Goal: Task Accomplishment & Management: Manage account settings

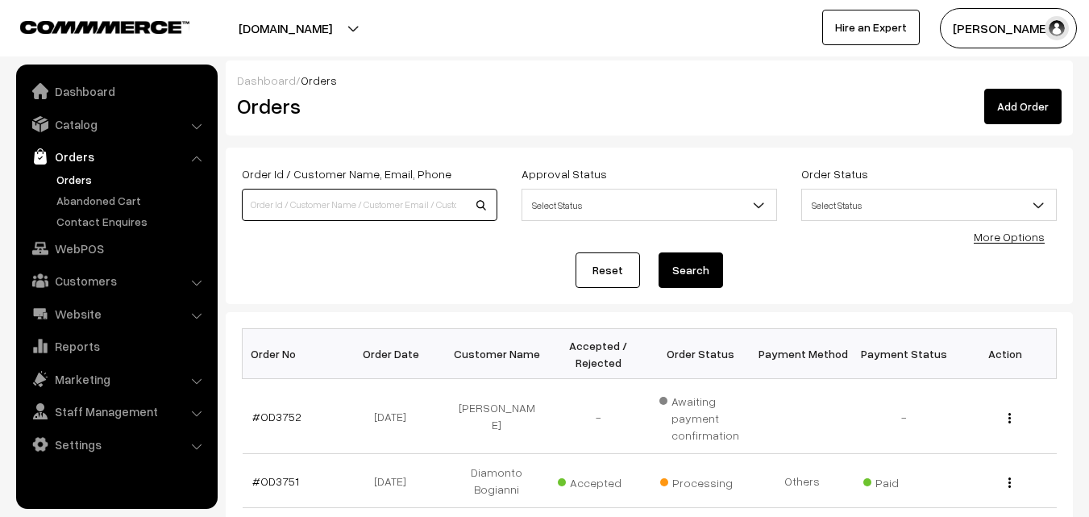
click at [286, 202] on input at bounding box center [369, 205] width 255 height 32
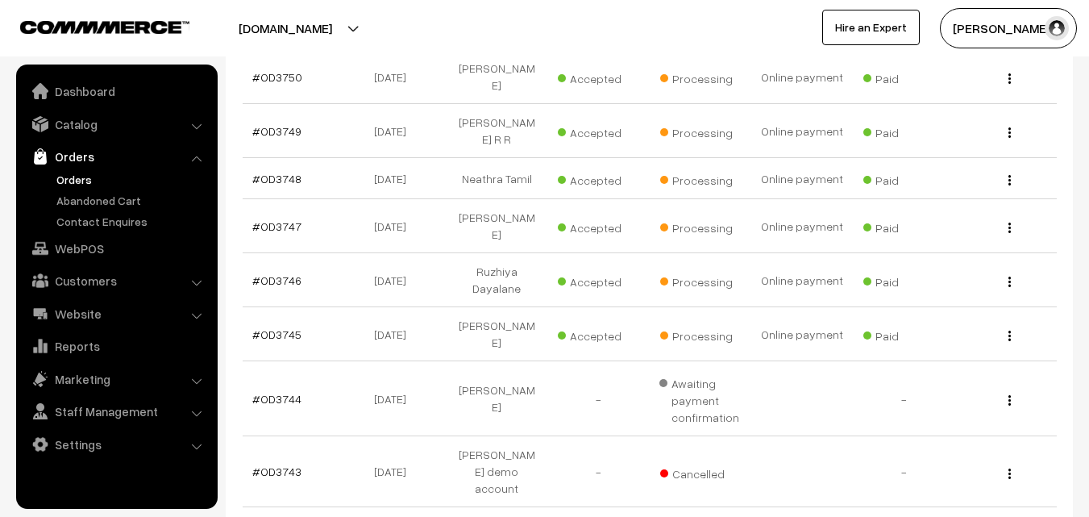
scroll to position [564, 0]
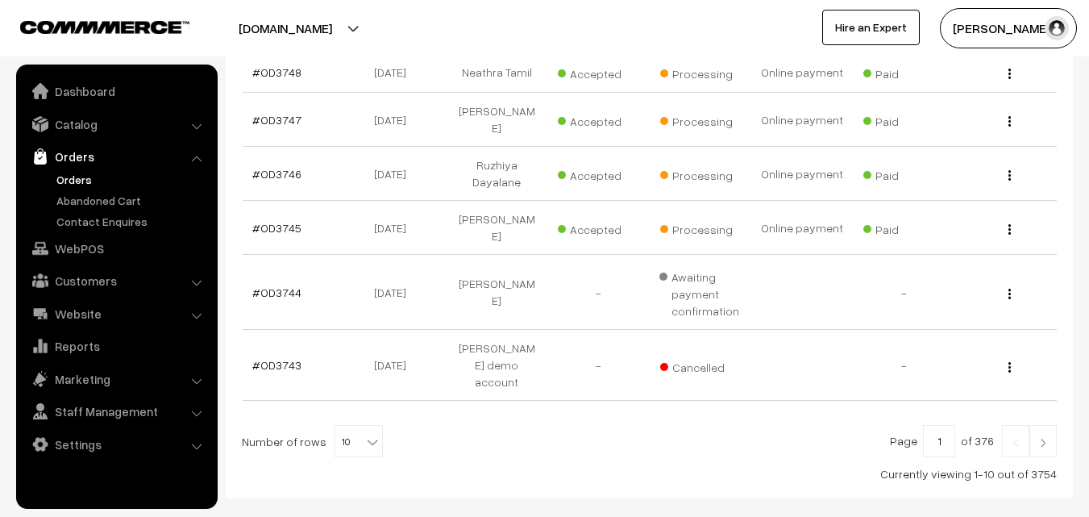
type input "nabo"
click at [1042, 438] on img at bounding box center [1043, 443] width 15 height 10
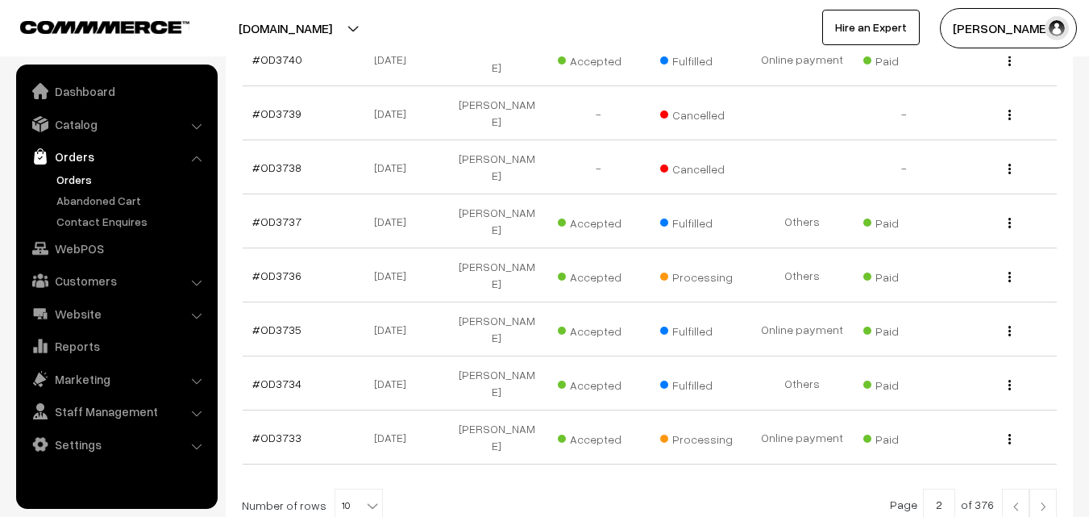
scroll to position [527, 0]
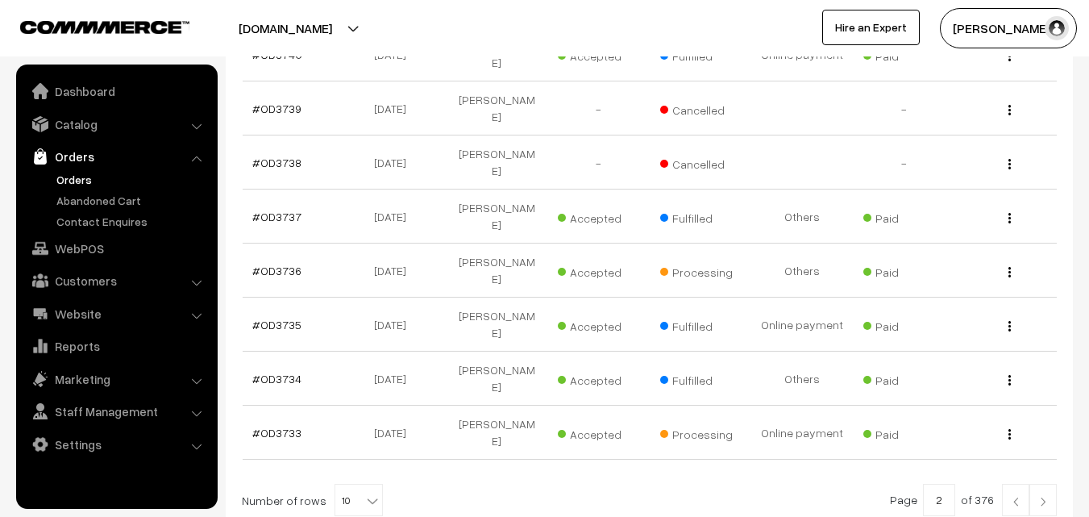
click at [1046, 496] on img at bounding box center [1043, 501] width 15 height 10
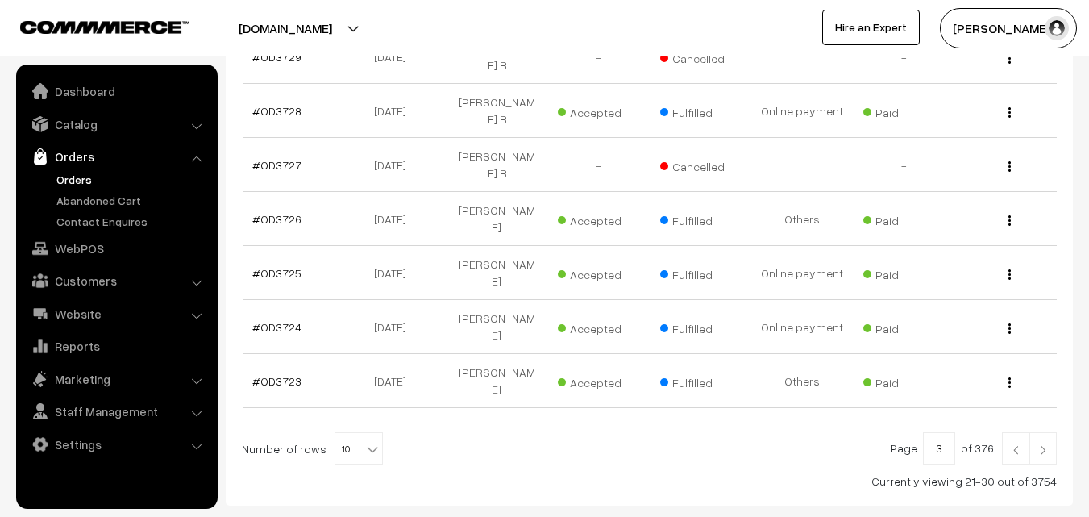
scroll to position [527, 0]
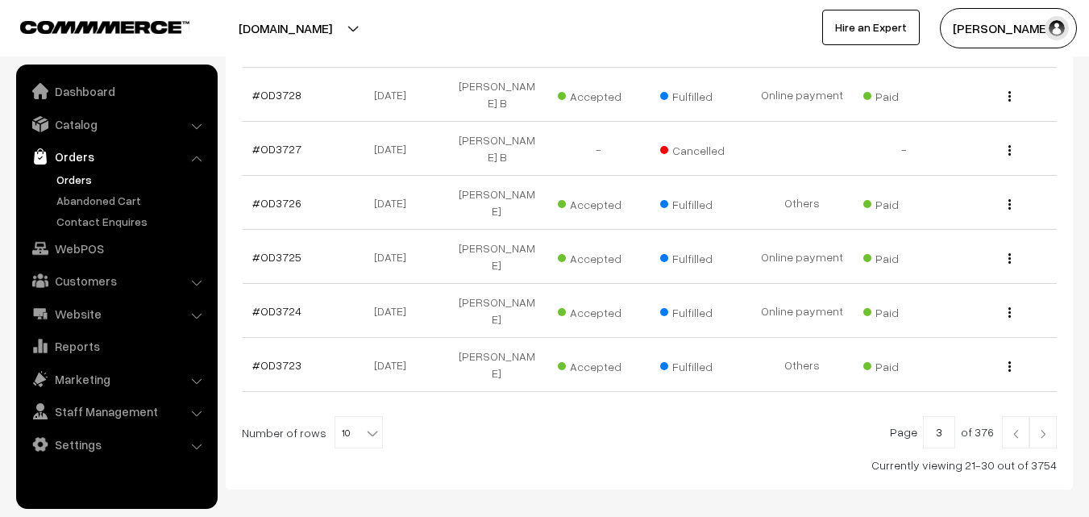
click at [1036, 429] on img at bounding box center [1043, 434] width 15 height 10
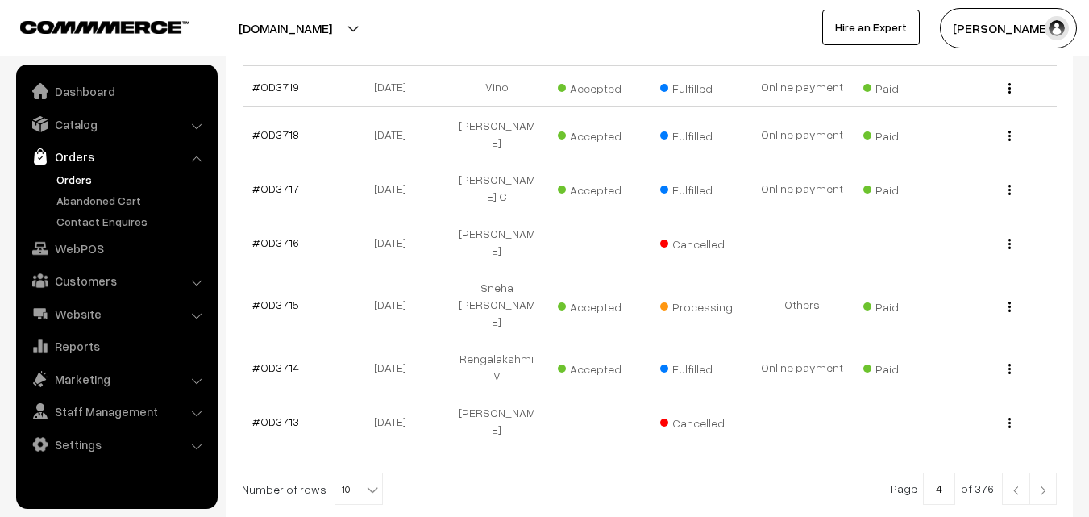
scroll to position [484, 0]
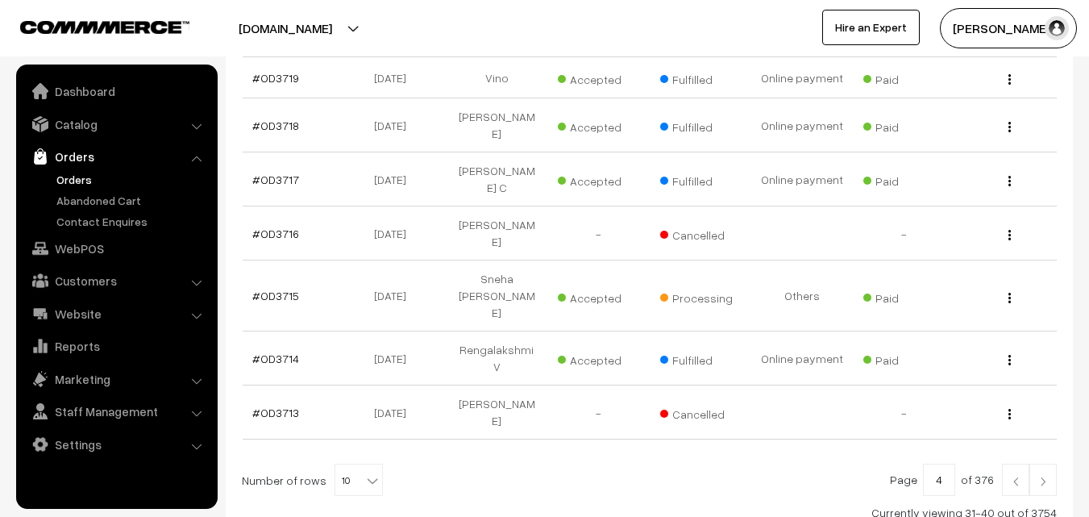
click at [1010, 476] on img at bounding box center [1015, 481] width 15 height 10
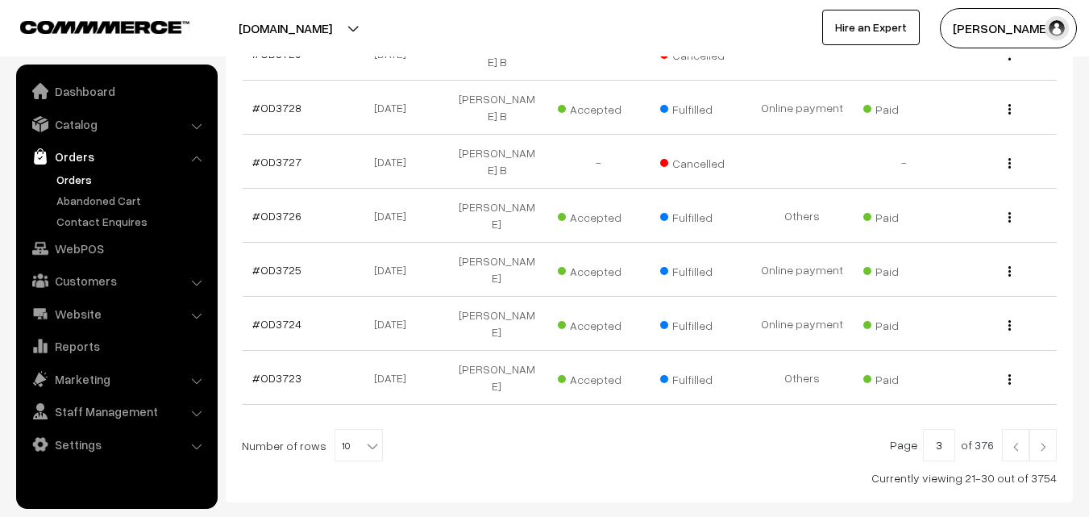
scroll to position [527, 0]
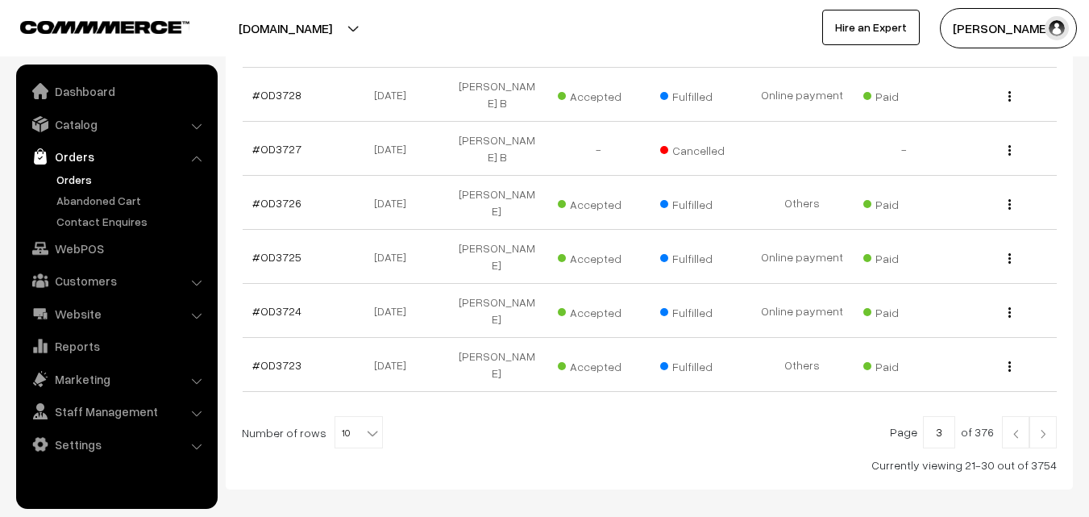
click at [1013, 429] on img at bounding box center [1015, 434] width 15 height 10
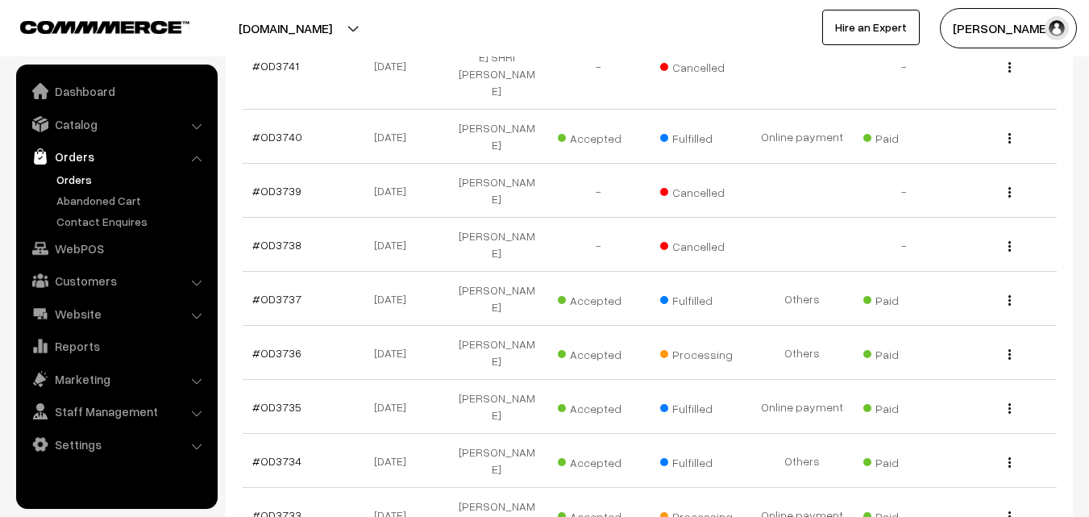
scroll to position [484, 0]
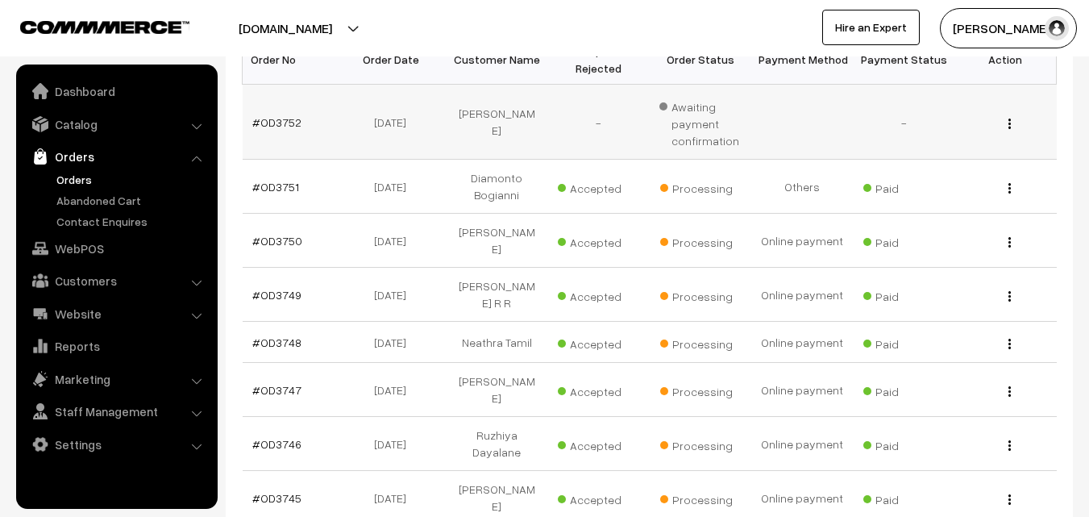
scroll to position [322, 0]
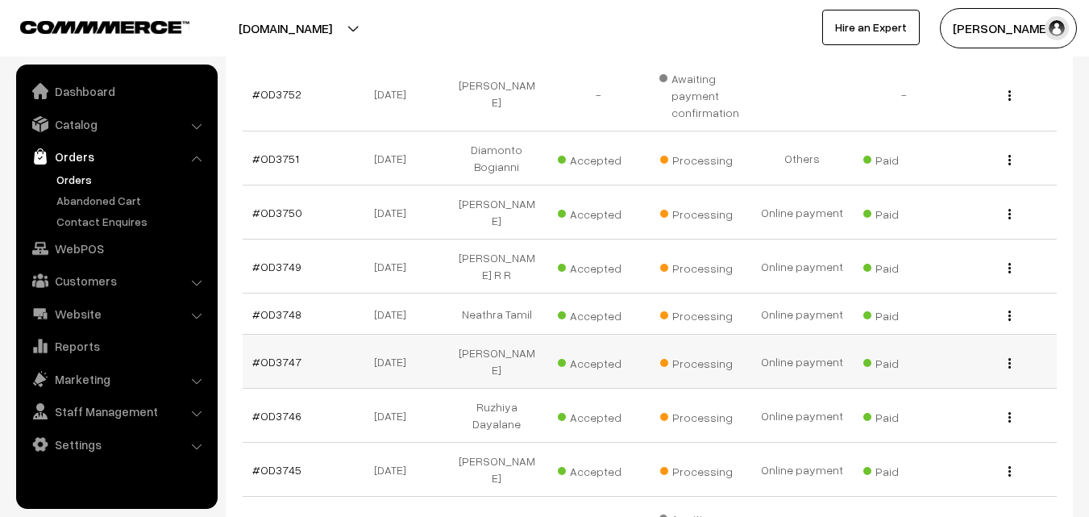
click at [1009, 358] on img "button" at bounding box center [1009, 363] width 2 height 10
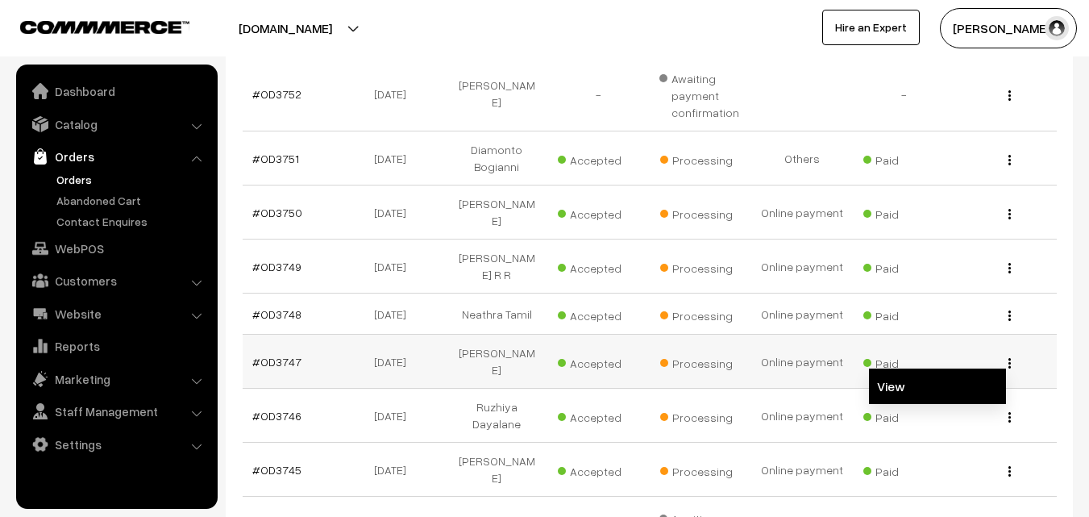
click at [941, 368] on link "View" at bounding box center [937, 385] width 137 height 35
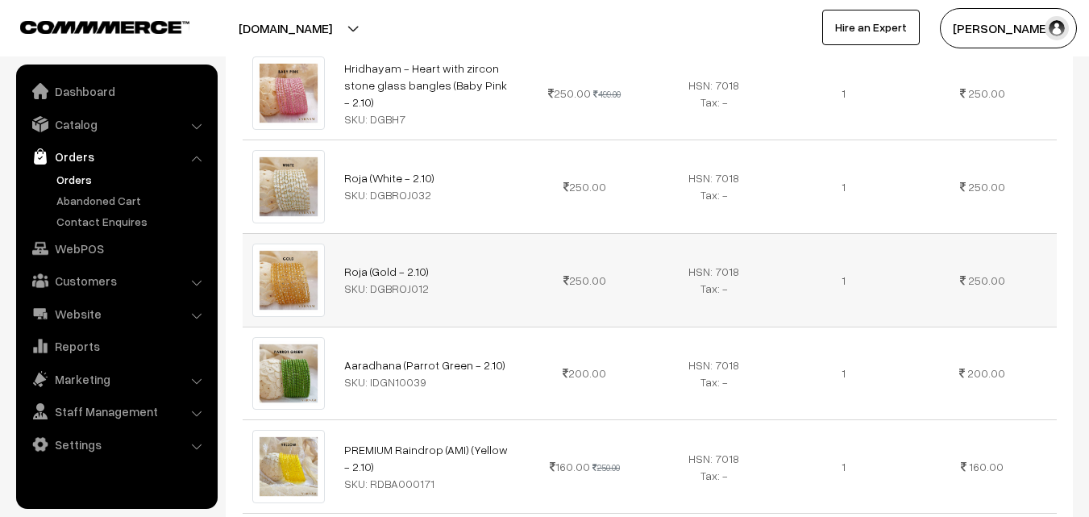
scroll to position [645, 0]
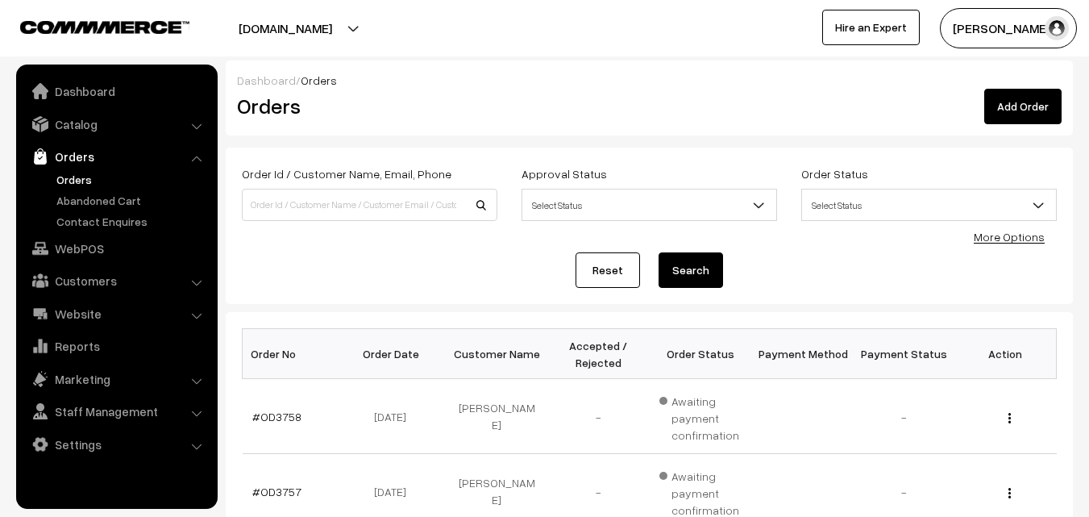
scroll to position [322, 0]
